Goal: Task Accomplishment & Management: Complete application form

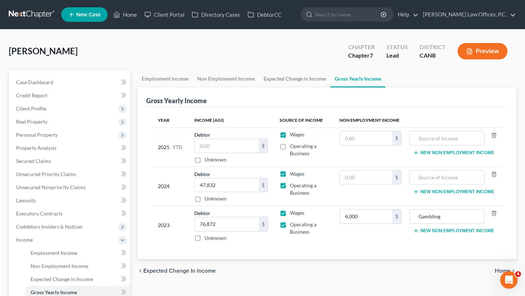
click at [414, 90] on div "Gross Yearly Income" at bounding box center [326, 97] width 361 height 20
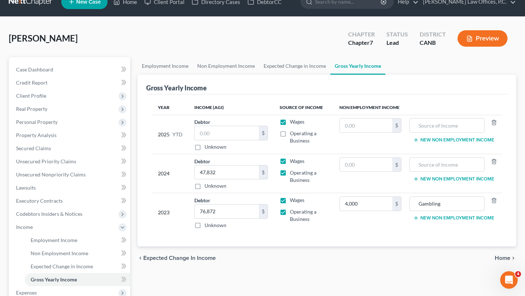
scroll to position [17, 0]
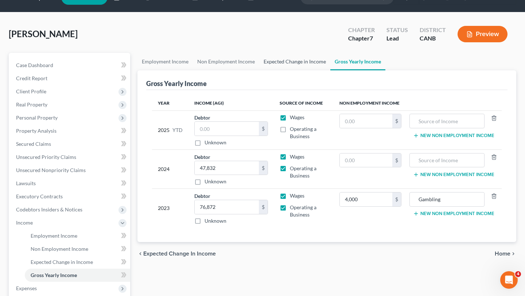
click at [290, 54] on link "Expected Change in Income" at bounding box center [294, 61] width 71 height 17
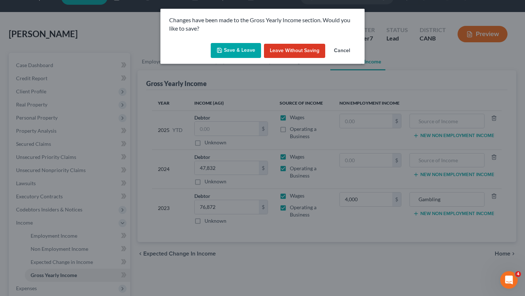
click at [251, 46] on button "Save & Leave" at bounding box center [236, 50] width 50 height 15
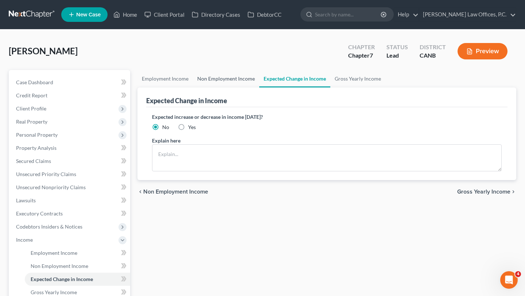
click at [218, 72] on link "Non Employment Income" at bounding box center [226, 78] width 66 height 17
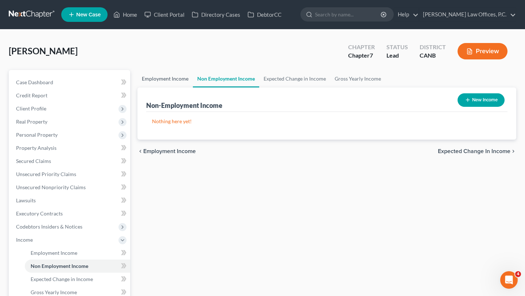
click at [171, 77] on link "Employment Income" at bounding box center [164, 78] width 55 height 17
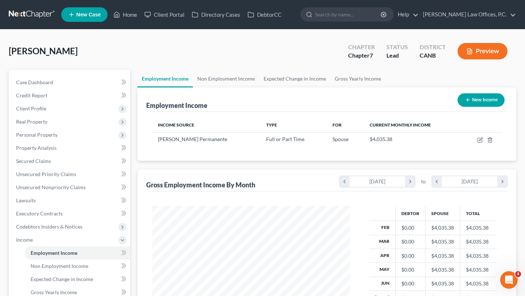
scroll to position [130, 212]
click at [215, 69] on div "Paradis, Michael Upgraded Chapter Chapter 7 Status Lead District CANB Preview" at bounding box center [262, 54] width 507 height 32
click at [215, 76] on link "Non Employment Income" at bounding box center [226, 78] width 66 height 17
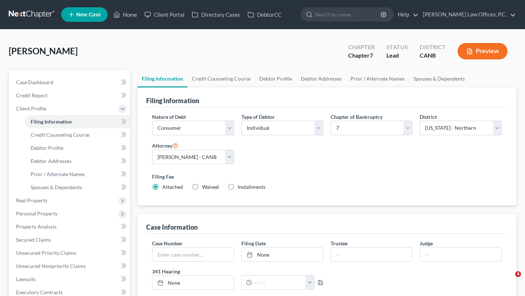
select select "1"
select select "0"
select select "9"
select select "0"
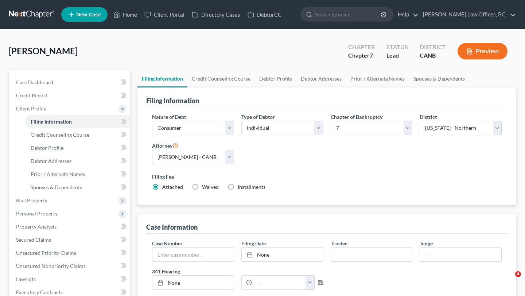
select select "4"
select select "0"
click at [217, 76] on link "Credit Counseling Course" at bounding box center [220, 78] width 67 height 17
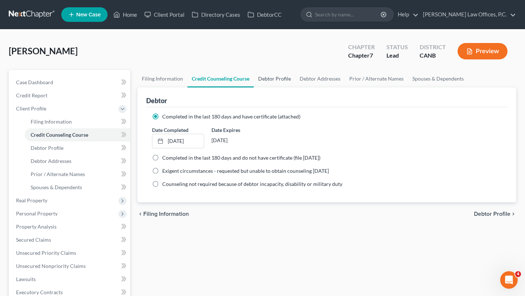
click at [265, 80] on link "Debtor Profile" at bounding box center [275, 78] width 42 height 17
select select "0"
select select "4"
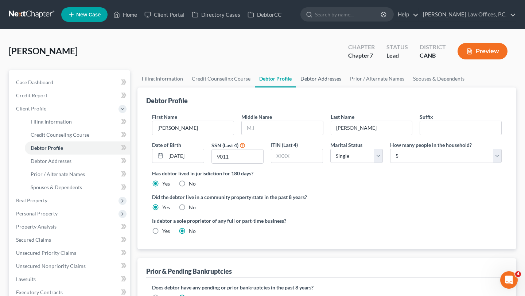
click at [318, 83] on link "Debtor Addresses" at bounding box center [321, 78] width 50 height 17
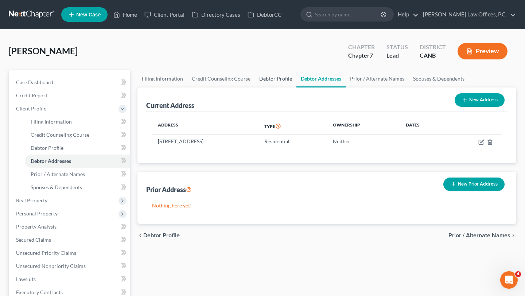
click at [271, 75] on link "Debtor Profile" at bounding box center [276, 78] width 42 height 17
select select "0"
select select "4"
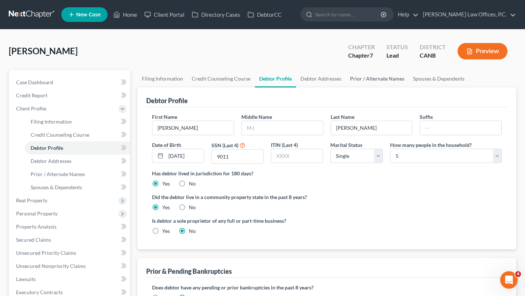
click at [345, 81] on link "Prior / Alternate Names" at bounding box center [376, 78] width 63 height 17
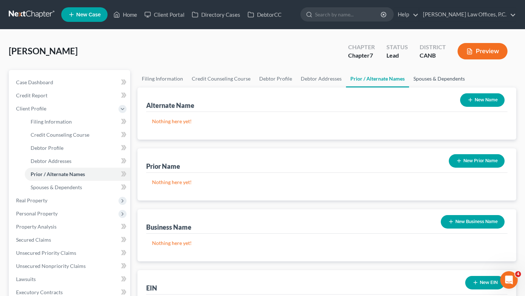
click at [418, 80] on link "Spouses & Dependents" at bounding box center [439, 78] width 60 height 17
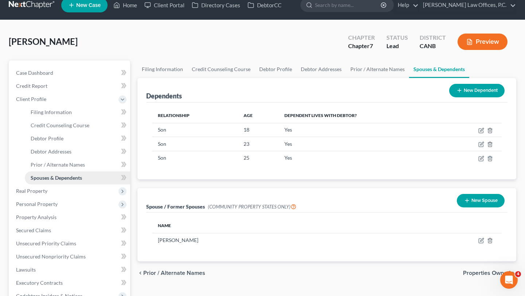
scroll to position [13, 0]
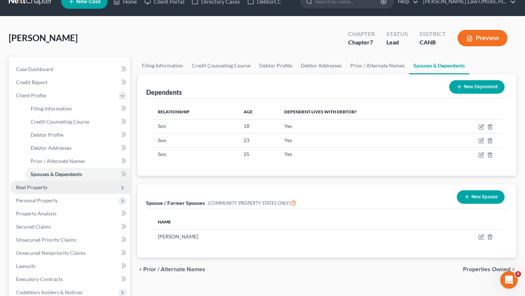
click at [73, 186] on span "Real Property" at bounding box center [70, 187] width 120 height 13
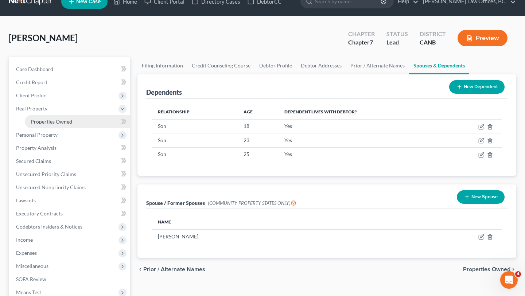
click at [66, 123] on span "Properties Owned" at bounding box center [52, 121] width 42 height 6
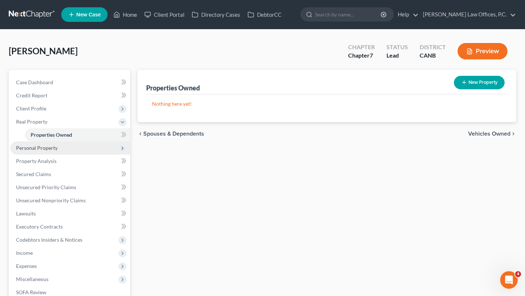
click at [64, 149] on span "Personal Property" at bounding box center [70, 147] width 120 height 13
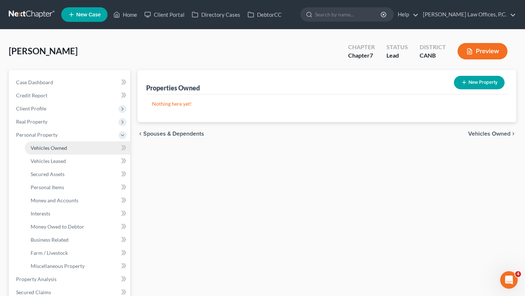
click at [67, 149] on link "Vehicles Owned" at bounding box center [77, 147] width 105 height 13
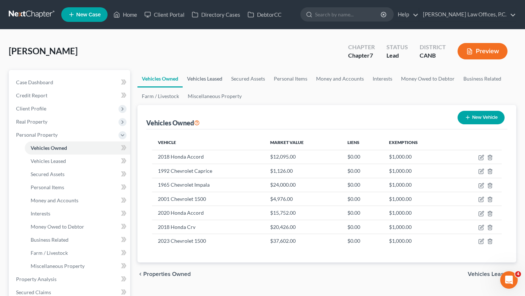
click at [204, 74] on link "Vehicles Leased" at bounding box center [205, 78] width 44 height 17
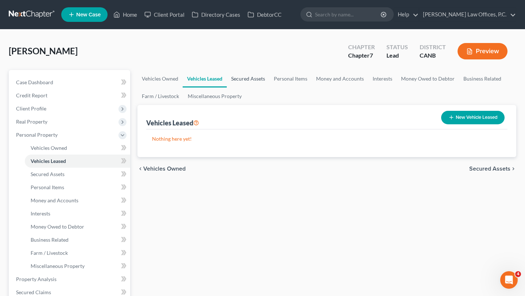
click at [259, 78] on link "Secured Assets" at bounding box center [248, 78] width 43 height 17
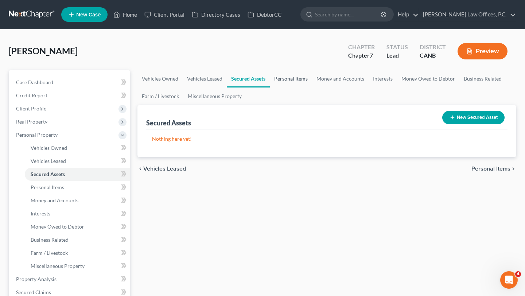
click at [285, 77] on link "Personal Items" at bounding box center [291, 78] width 42 height 17
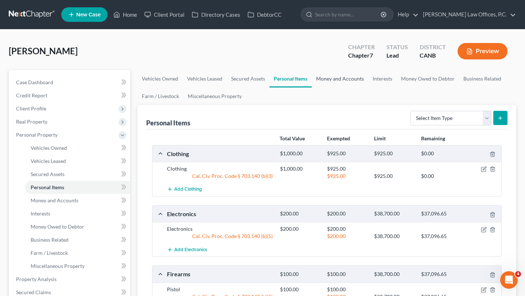
click at [328, 83] on link "Money and Accounts" at bounding box center [340, 78] width 56 height 17
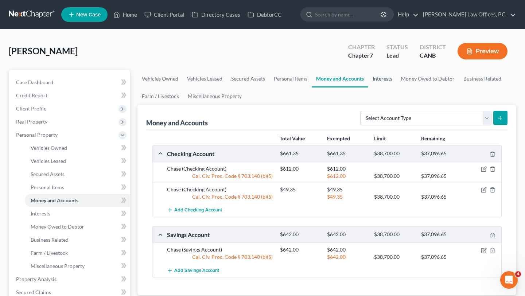
click at [380, 75] on link "Interests" at bounding box center [382, 78] width 28 height 17
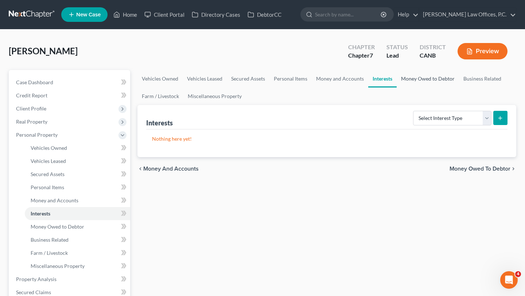
click at [409, 81] on link "Money Owed to Debtor" at bounding box center [427, 78] width 62 height 17
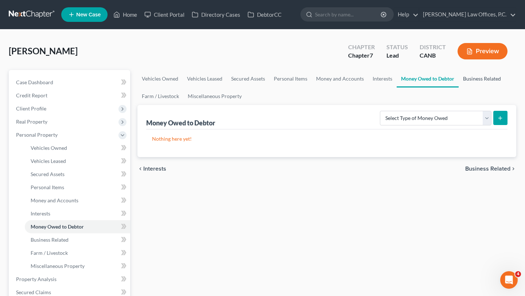
click at [474, 75] on link "Business Related" at bounding box center [481, 78] width 47 height 17
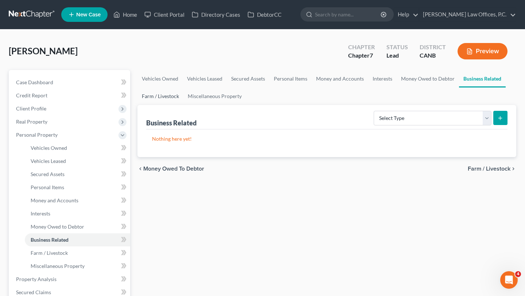
click at [151, 98] on link "Farm / Livestock" at bounding box center [160, 95] width 46 height 17
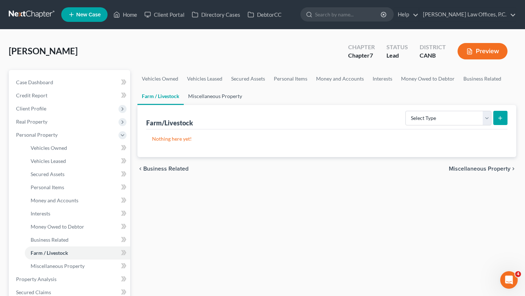
click at [218, 96] on link "Miscellaneous Property" at bounding box center [215, 95] width 63 height 17
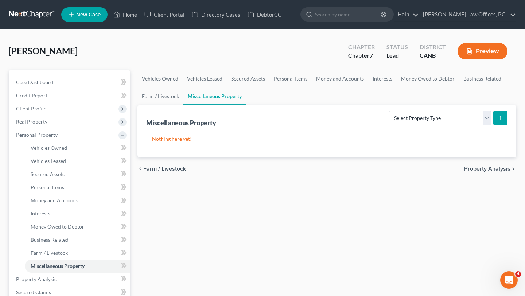
click at [481, 167] on span "Property Analysis" at bounding box center [487, 169] width 46 height 6
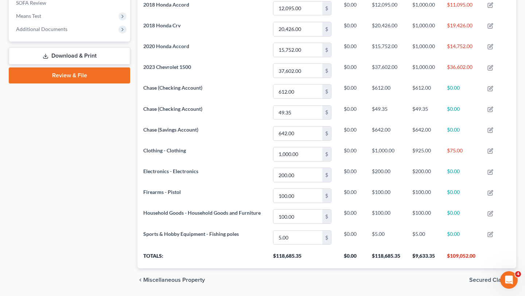
scroll to position [299, 0]
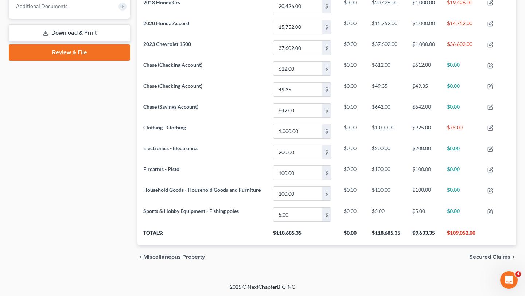
click at [488, 254] on span "Secured Claims" at bounding box center [489, 257] width 41 height 6
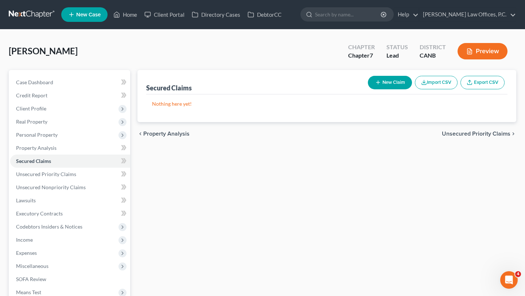
click at [474, 131] on span "Unsecured Priority Claims" at bounding box center [476, 134] width 69 height 6
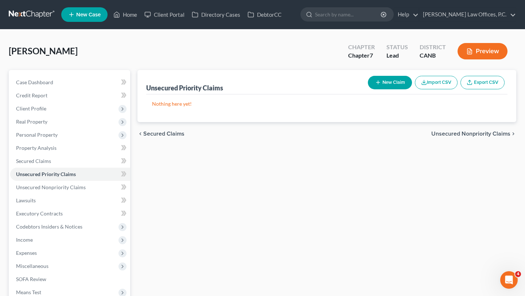
click at [473, 134] on span "Unsecured Nonpriority Claims" at bounding box center [470, 134] width 79 height 6
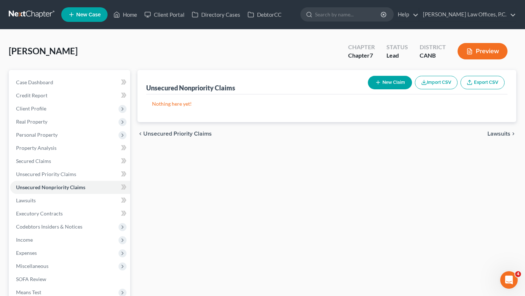
click at [492, 134] on span "Lawsuits" at bounding box center [498, 134] width 23 height 6
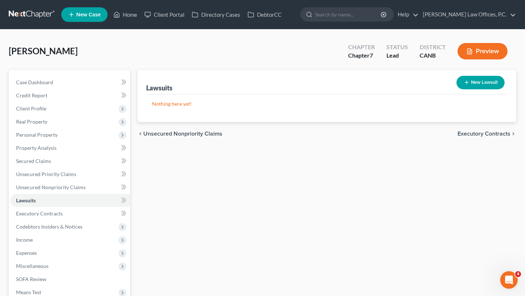
click at [492, 133] on span "Executory Contracts" at bounding box center [483, 134] width 53 height 6
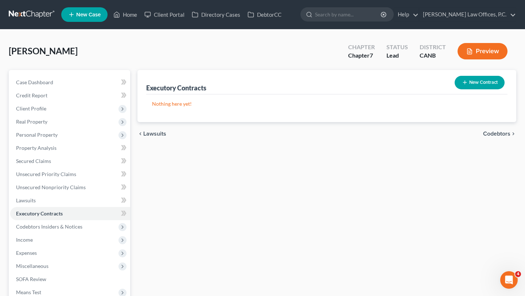
click at [489, 133] on span "Codebtors" at bounding box center [496, 134] width 27 height 6
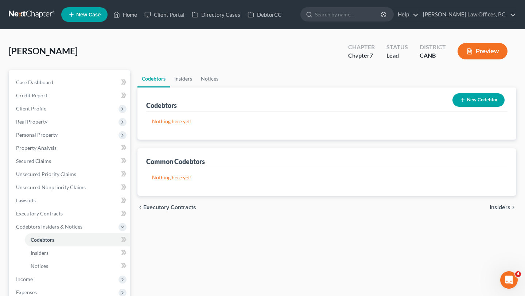
click at [502, 206] on span "Insiders" at bounding box center [499, 207] width 21 height 6
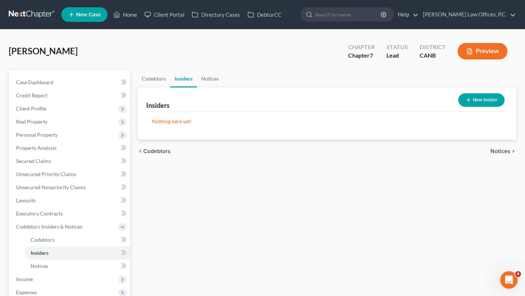
click at [499, 151] on span "Notices" at bounding box center [500, 151] width 20 height 6
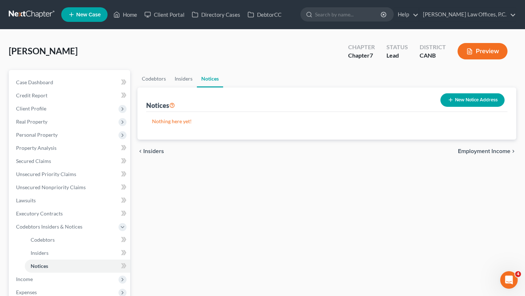
click at [499, 153] on span "Employment Income" at bounding box center [484, 151] width 52 height 6
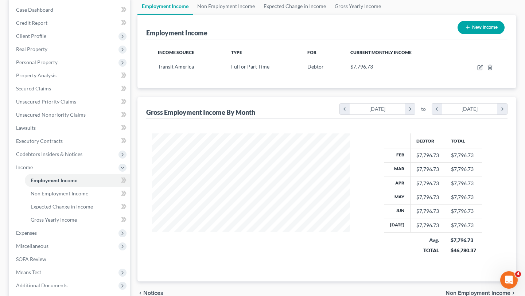
scroll to position [73, 0]
click at [241, 4] on link "Non Employment Income" at bounding box center [226, 5] width 66 height 17
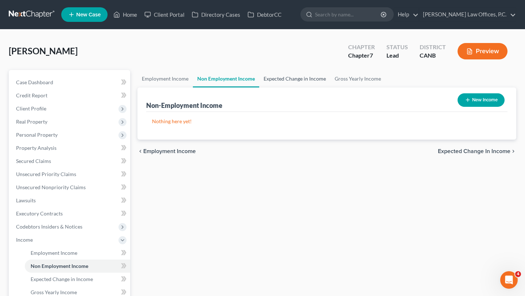
click at [296, 71] on link "Expected Change in Income" at bounding box center [294, 78] width 71 height 17
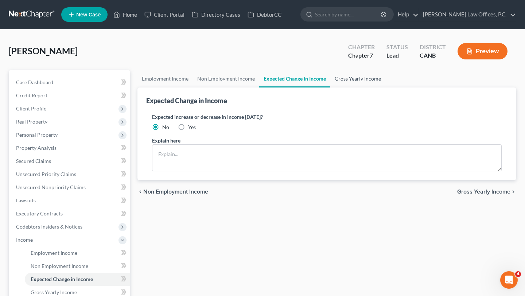
click at [352, 85] on link "Gross Yearly Income" at bounding box center [357, 78] width 55 height 17
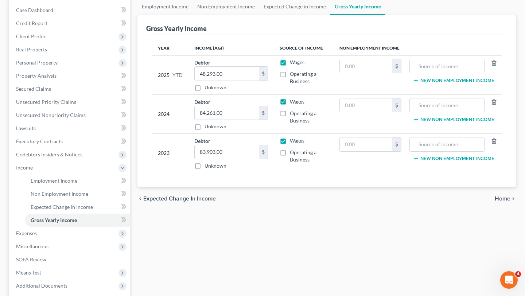
scroll to position [100, 0]
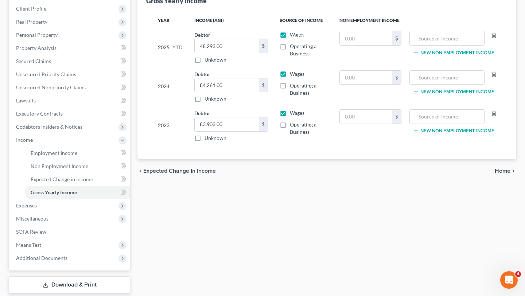
click at [504, 175] on div "chevron_left Expected Change in Income Home chevron_right" at bounding box center [326, 170] width 379 height 23
click at [504, 174] on div "chevron_left Expected Change in Income Home chevron_right" at bounding box center [326, 170] width 379 height 23
click at [500, 171] on span "Home" at bounding box center [502, 171] width 16 height 6
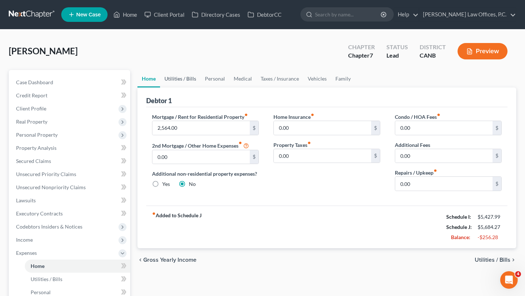
click at [177, 82] on link "Utilities / Bills" at bounding box center [180, 78] width 40 height 17
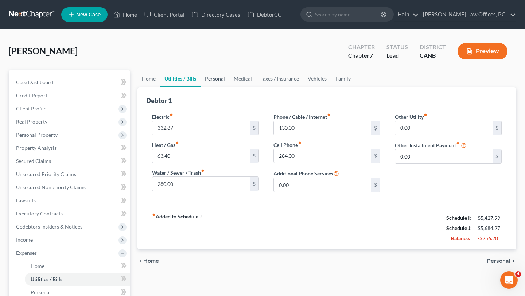
click at [210, 79] on link "Personal" at bounding box center [214, 78] width 29 height 17
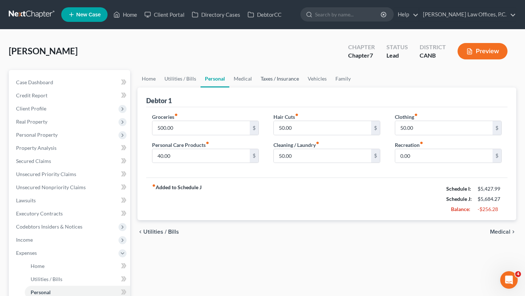
click at [258, 82] on link "Taxes / Insurance" at bounding box center [279, 78] width 47 height 17
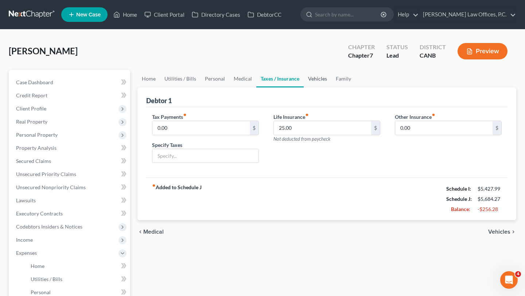
click at [315, 76] on link "Vehicles" at bounding box center [318, 78] width 28 height 17
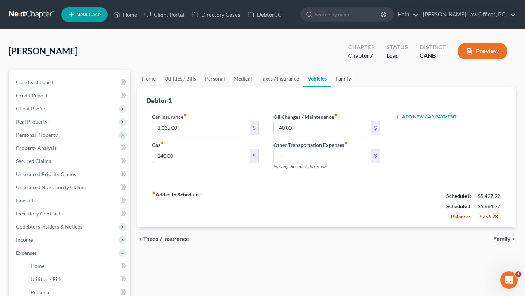
click at [345, 78] on link "Family" at bounding box center [343, 78] width 24 height 17
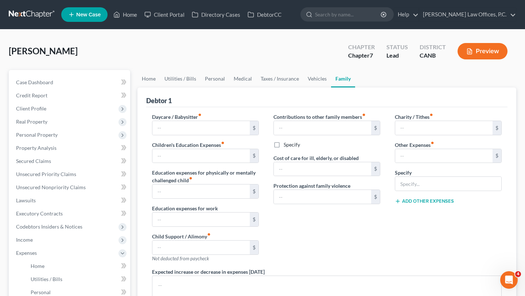
scroll to position [183, 0]
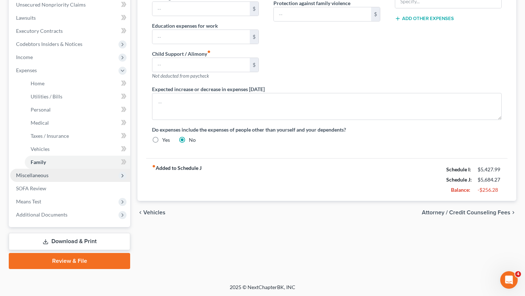
click at [28, 175] on span "Miscellaneous" at bounding box center [32, 175] width 32 height 6
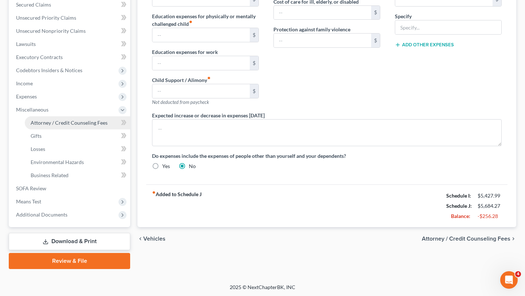
click at [69, 117] on link "Attorney / Credit Counseling Fees" at bounding box center [77, 122] width 105 height 13
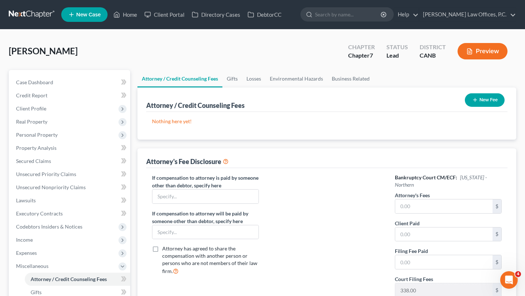
click at [475, 103] on button "New Fee" at bounding box center [485, 99] width 40 height 13
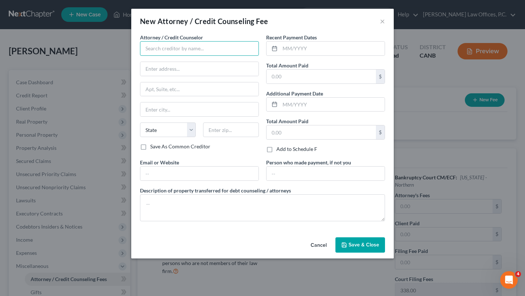
click at [200, 48] on input "text" at bounding box center [199, 48] width 119 height 15
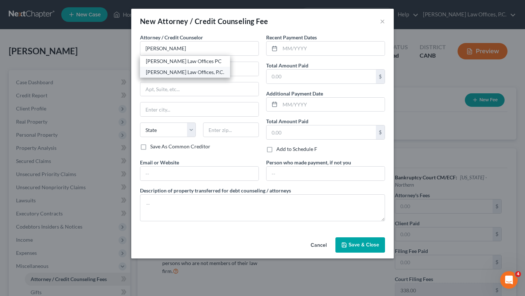
click at [197, 72] on div "[PERSON_NAME] Law Offices, P.C." at bounding box center [185, 72] width 78 height 7
type input "[PERSON_NAME] Law Offices, P.C."
type input "[STREET_ADDRESS]"
type input "Suite 202"
type input "San Leandro"
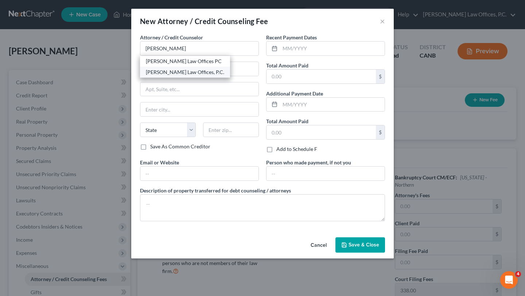
select select "4"
type input "94577"
click at [197, 72] on input "[STREET_ADDRESS]" at bounding box center [199, 69] width 118 height 14
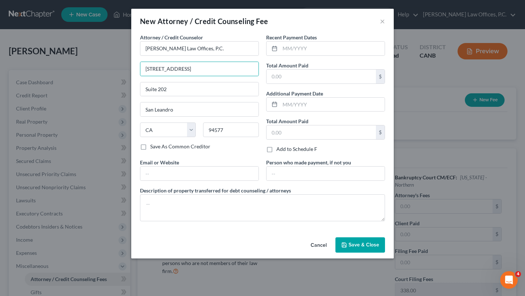
click at [246, 60] on div "Attorney / Credit Counselor * [PERSON_NAME] Law Offices, P.C. [STREET_ADDRESS][…" at bounding box center [199, 88] width 119 height 109
click at [303, 50] on input "text" at bounding box center [332, 49] width 105 height 14
click at [294, 72] on input "text" at bounding box center [320, 77] width 109 height 14
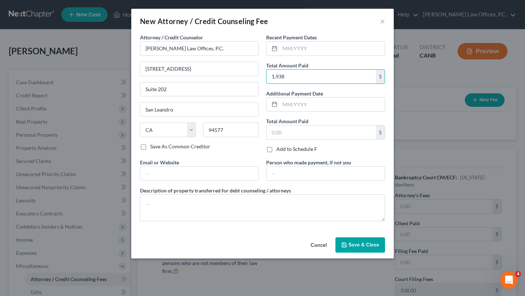
type input "1,938"
click at [261, 119] on div "Attorney / Credit Counselor * [PERSON_NAME] Law Offices, P.C. [STREET_ADDRESS][…" at bounding box center [199, 96] width 126 height 125
click at [373, 245] on span "Save & Close" at bounding box center [363, 245] width 31 height 6
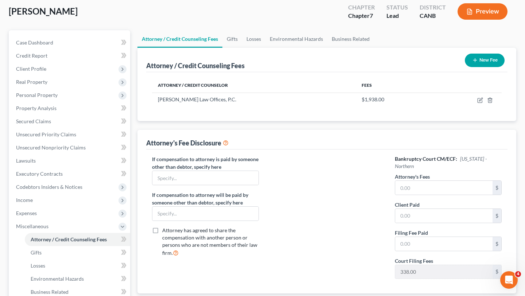
scroll to position [48, 0]
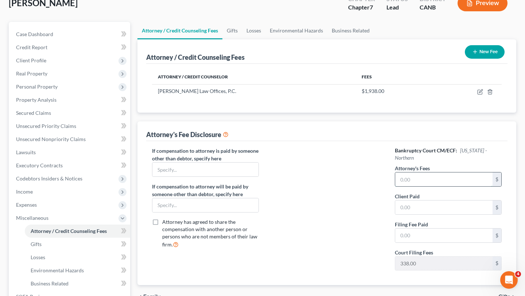
click at [451, 183] on input "text" at bounding box center [443, 179] width 97 height 14
type input "1,600"
type input "338"
click at [399, 168] on label "Attorney's Fees" at bounding box center [412, 168] width 35 height 8
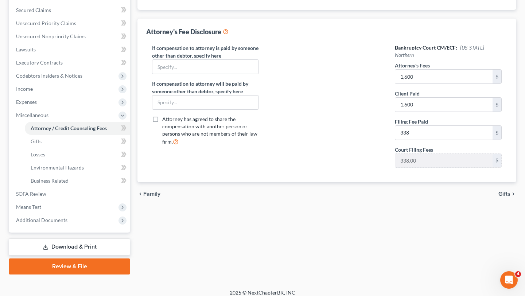
scroll to position [156, 0]
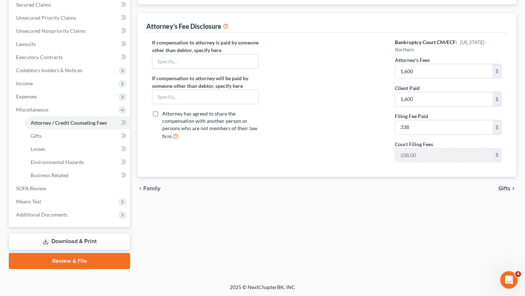
click at [502, 187] on span "Gifts" at bounding box center [504, 188] width 12 height 6
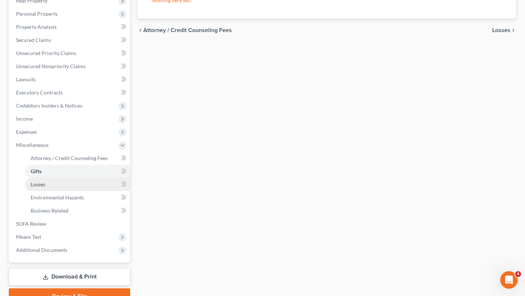
click at [62, 186] on link "Losses" at bounding box center [77, 184] width 105 height 13
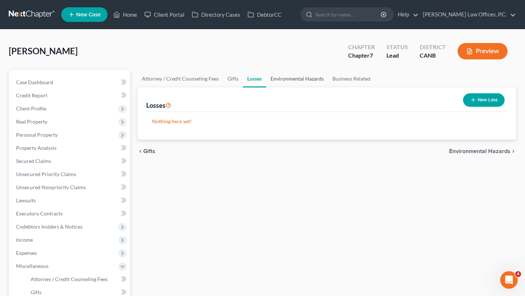
click at [301, 69] on div "[PERSON_NAME] Upgraded Chapter Chapter 7 Status Lead District CANB Preview Peti…" at bounding box center [262, 234] width 507 height 393
click at [299, 75] on link "Environmental Hazards" at bounding box center [297, 78] width 62 height 17
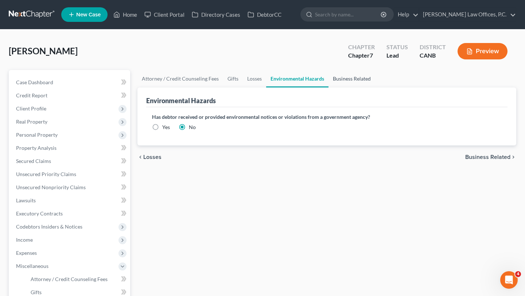
click at [344, 80] on link "Business Related" at bounding box center [351, 78] width 47 height 17
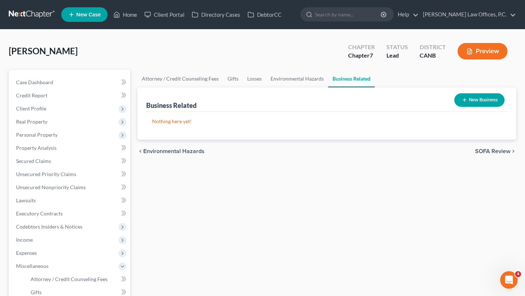
click at [501, 150] on span "SOFA Review" at bounding box center [492, 151] width 35 height 6
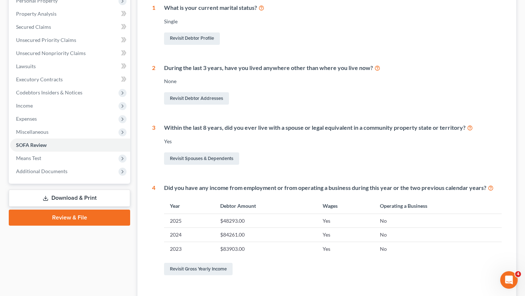
scroll to position [151, 0]
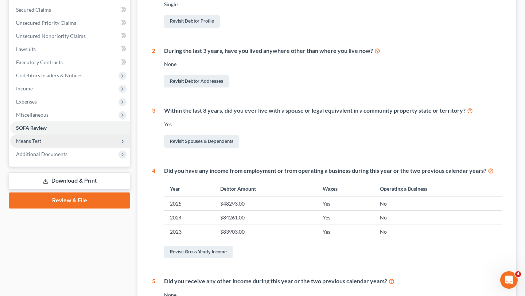
click at [24, 138] on span "Means Test" at bounding box center [28, 141] width 25 height 6
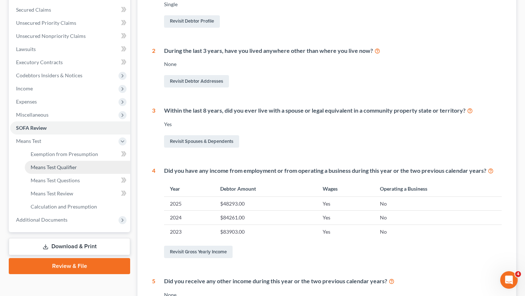
click at [43, 161] on link "Means Test Qualifier" at bounding box center [77, 167] width 105 height 13
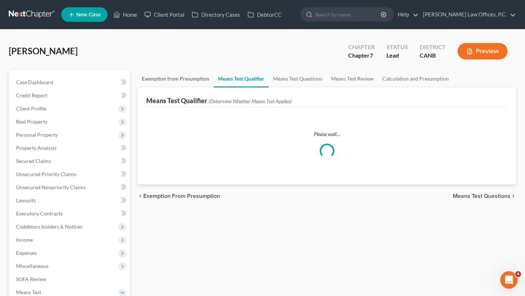
click at [186, 81] on link "Exemption from Presumption" at bounding box center [175, 78] width 76 height 17
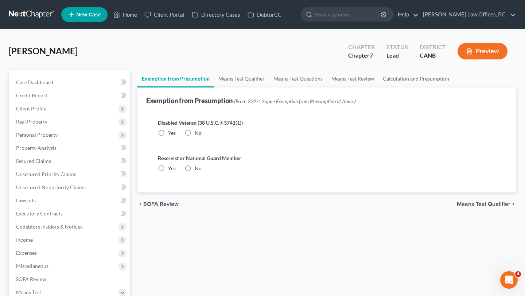
radio input "true"
click at [232, 76] on link "Means Test Qualifier" at bounding box center [241, 78] width 55 height 17
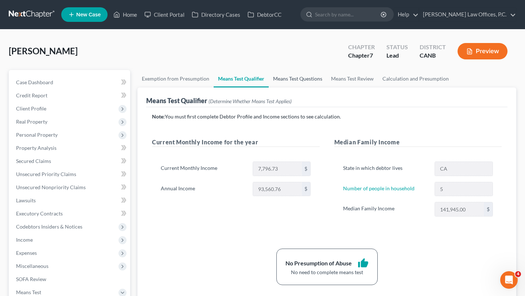
click at [297, 84] on link "Means Test Questions" at bounding box center [298, 78] width 58 height 17
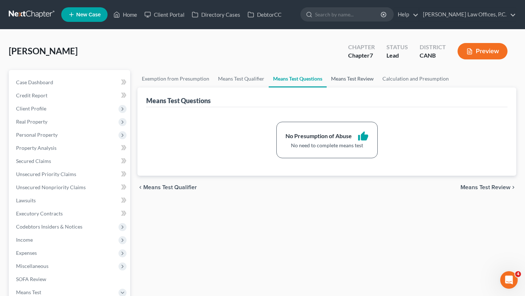
click at [352, 78] on link "Means Test Review" at bounding box center [351, 78] width 51 height 17
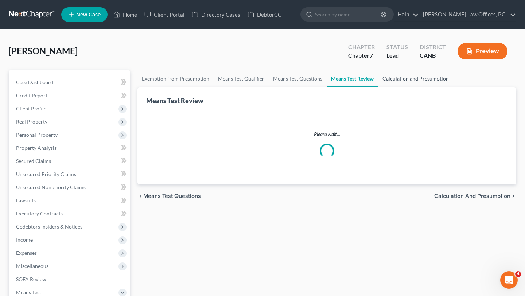
click at [429, 82] on link "Calculation and Presumption" at bounding box center [415, 78] width 75 height 17
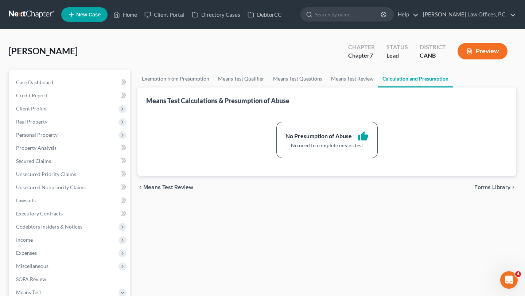
click at [481, 181] on div "chevron_left Means Test Review Forms Library chevron_right" at bounding box center [326, 187] width 379 height 23
click at [481, 185] on span "Forms Library" at bounding box center [492, 187] width 36 height 6
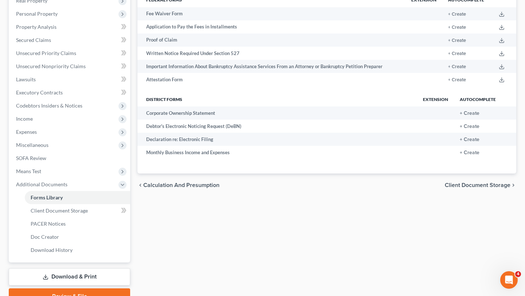
scroll to position [123, 0]
